Goal: Navigation & Orientation: Find specific page/section

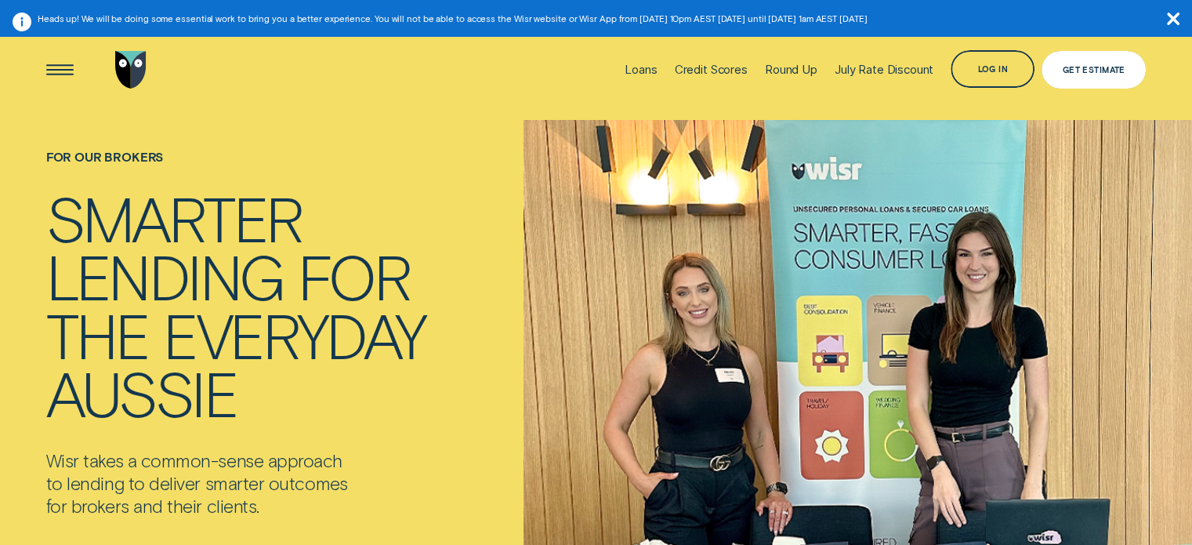
click at [1096, 66] on div "Get Estimate" at bounding box center [1094, 69] width 63 height 7
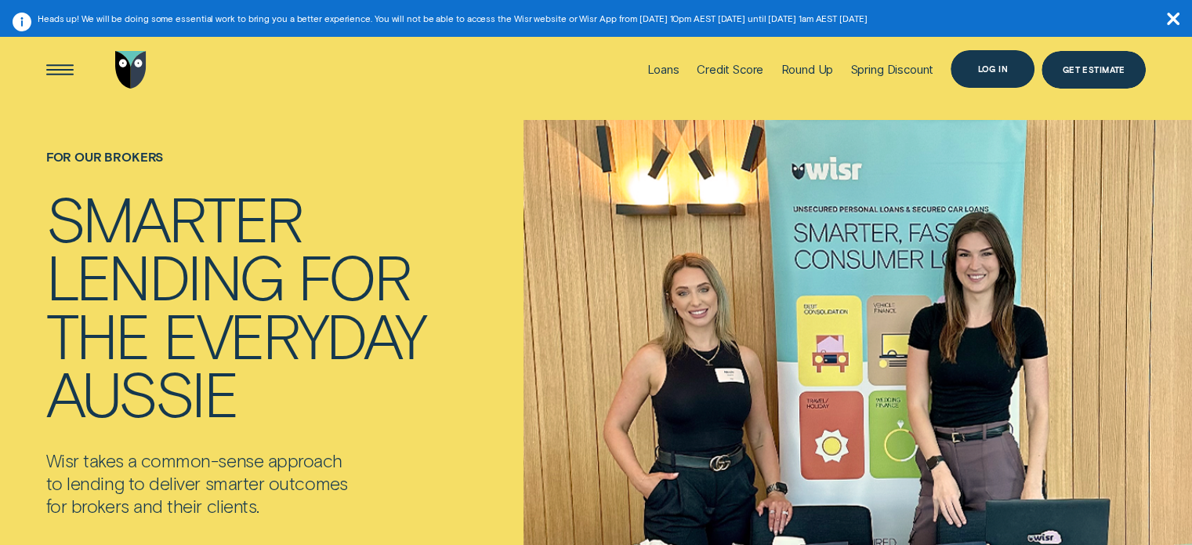
click at [979, 65] on div "Log in" at bounding box center [992, 68] width 31 height 7
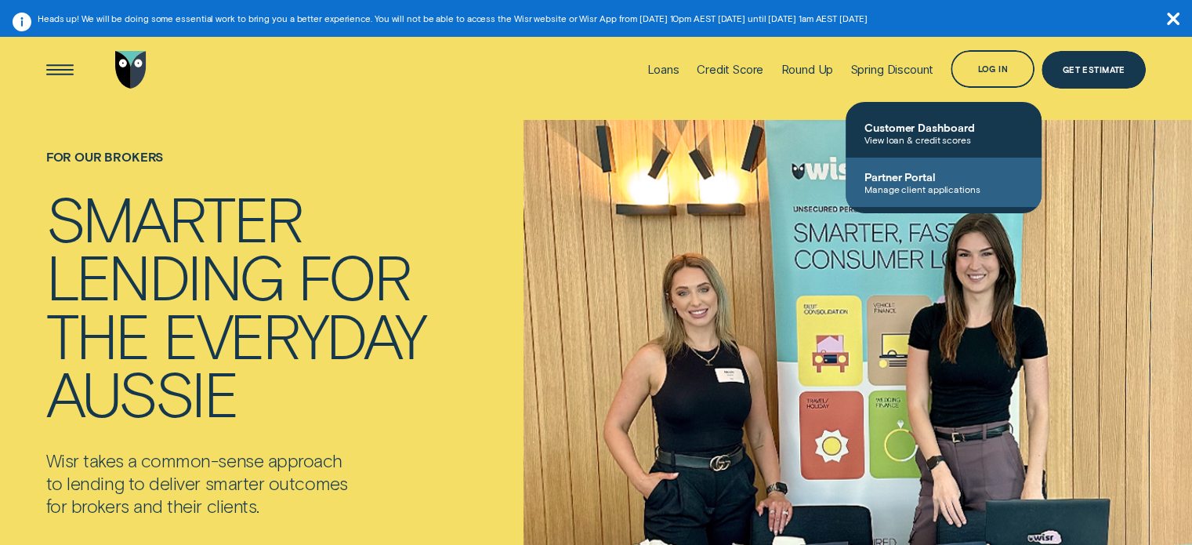
click at [942, 185] on span "Manage client applications" at bounding box center [943, 188] width 158 height 11
